Goal: Find specific page/section: Find specific page/section

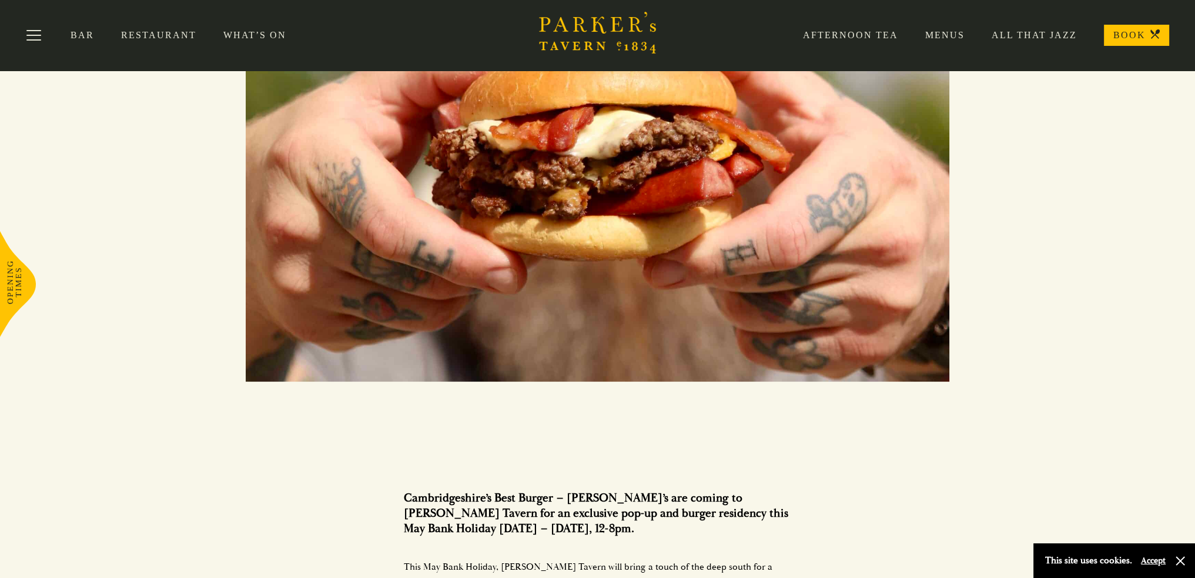
scroll to position [59, 0]
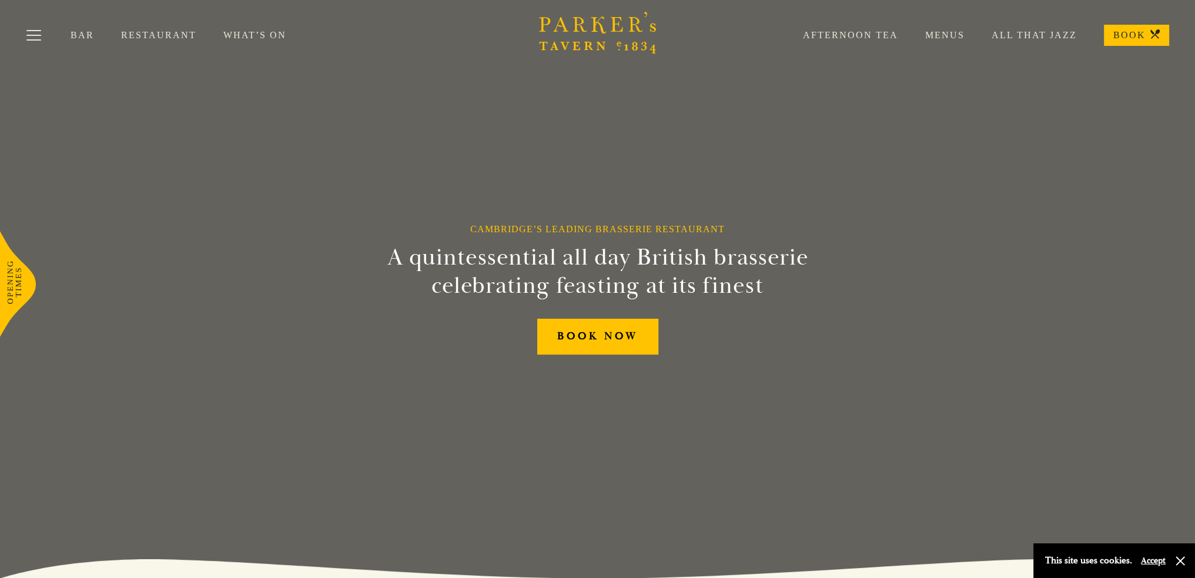
click at [952, 32] on link "Menus" at bounding box center [931, 35] width 66 height 12
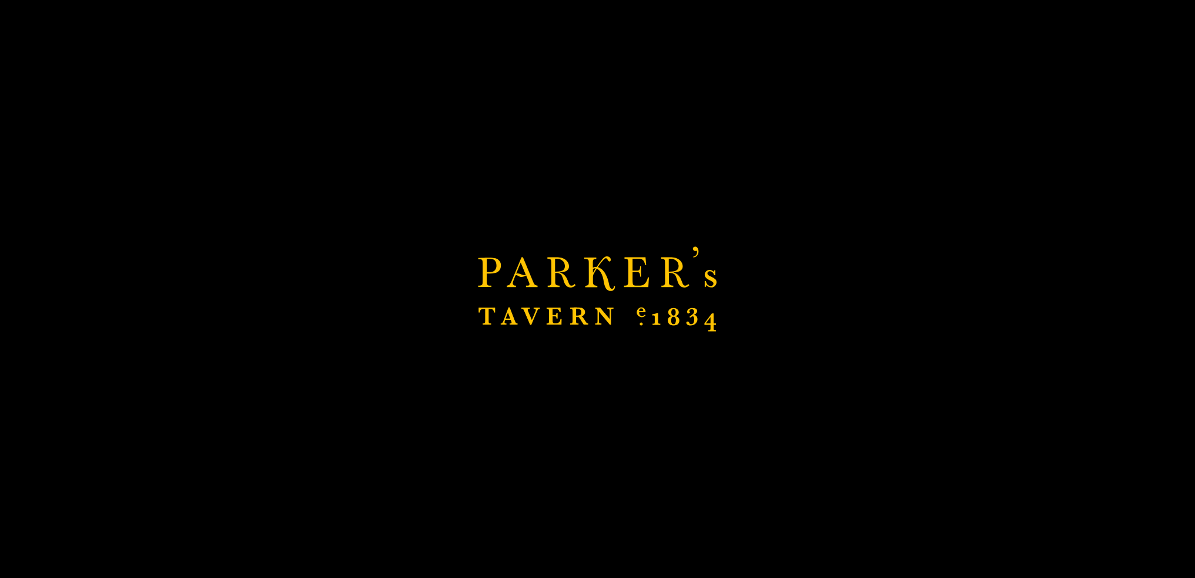
scroll to position [353, 0]
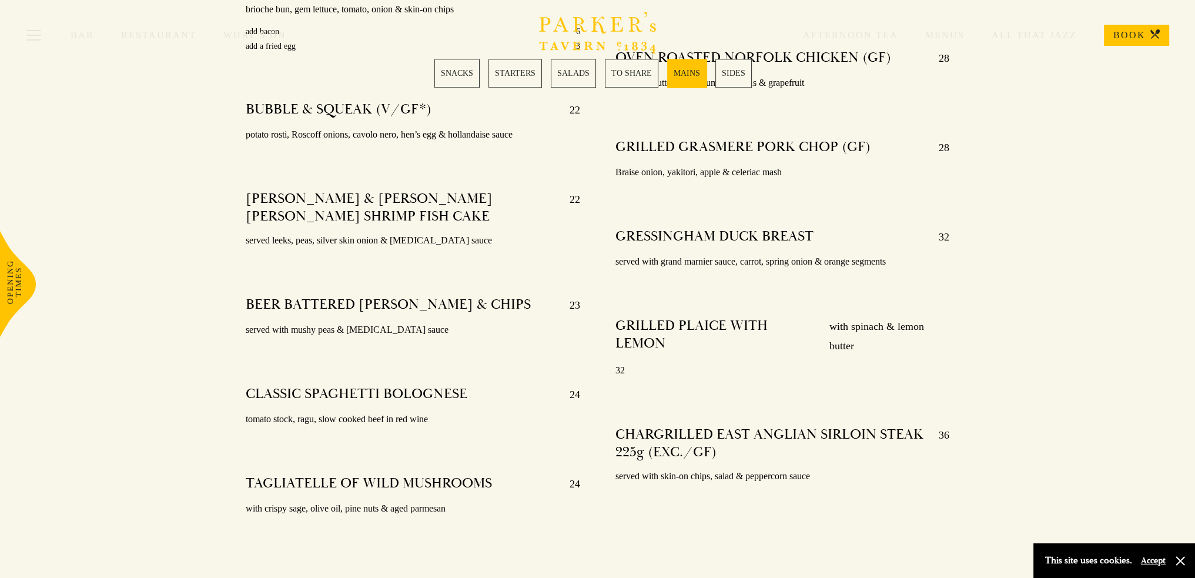
scroll to position [2233, 0]
